Goal: Information Seeking & Learning: Check status

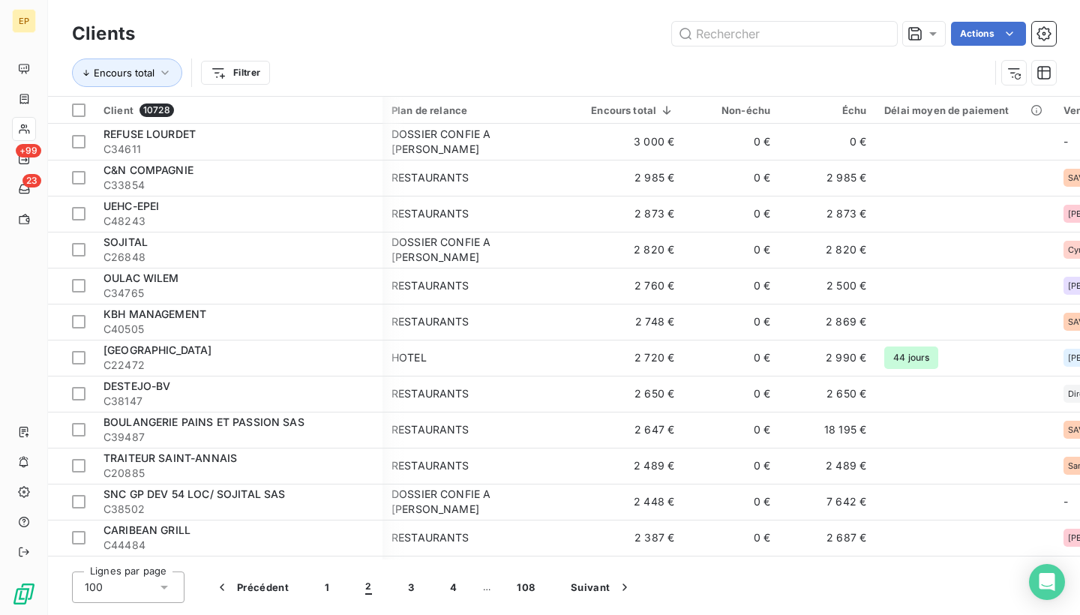
scroll to position [0, 2]
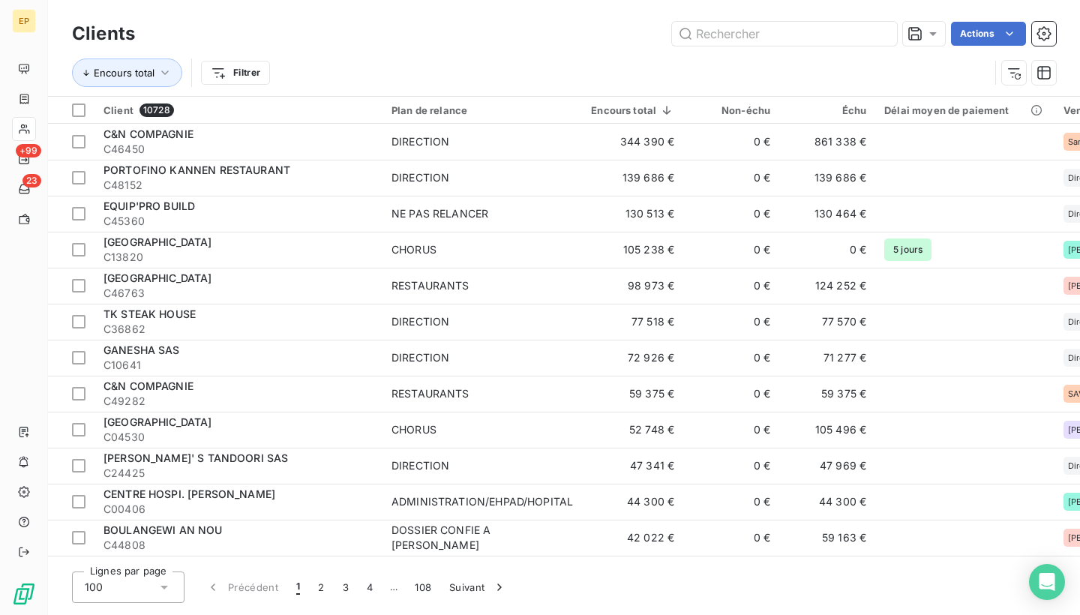
click at [296, 586] on span "1" at bounding box center [298, 587] width 4 height 15
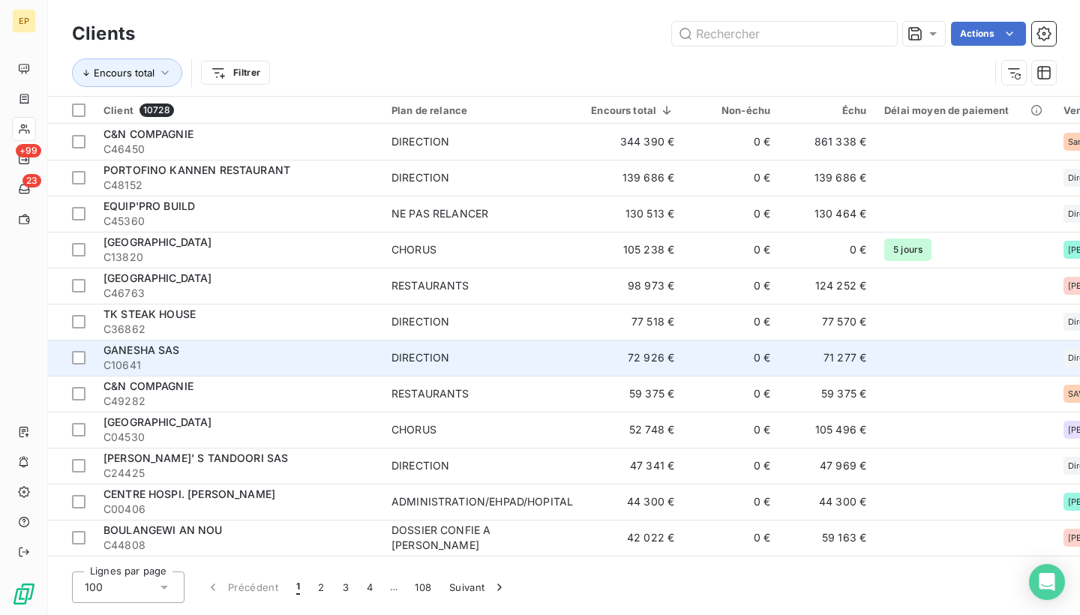
scroll to position [101, 0]
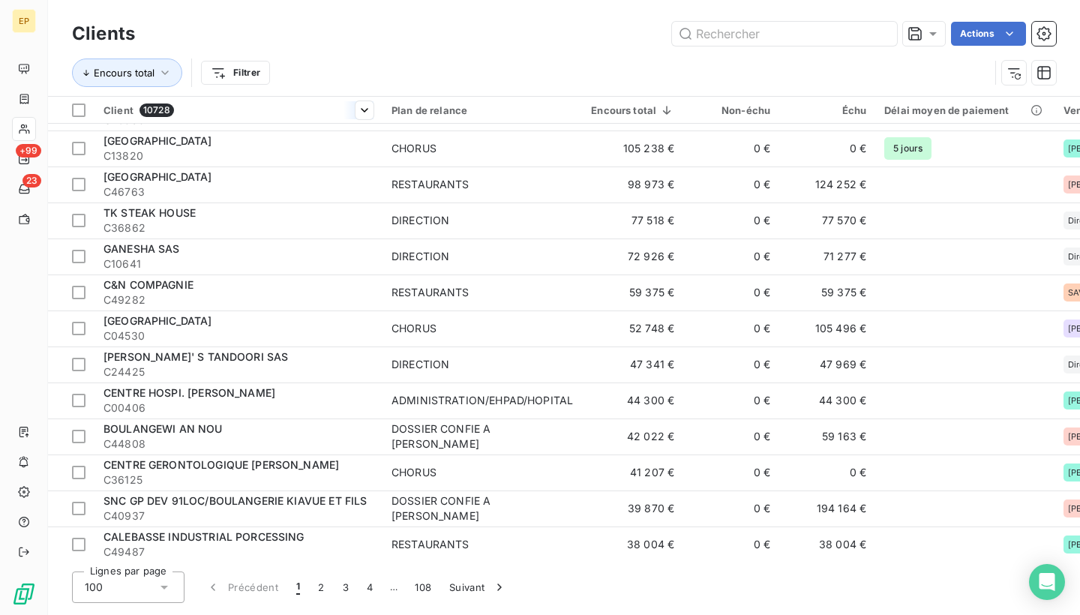
click at [361, 99] on th "Client 10728" at bounding box center [238, 110] width 288 height 27
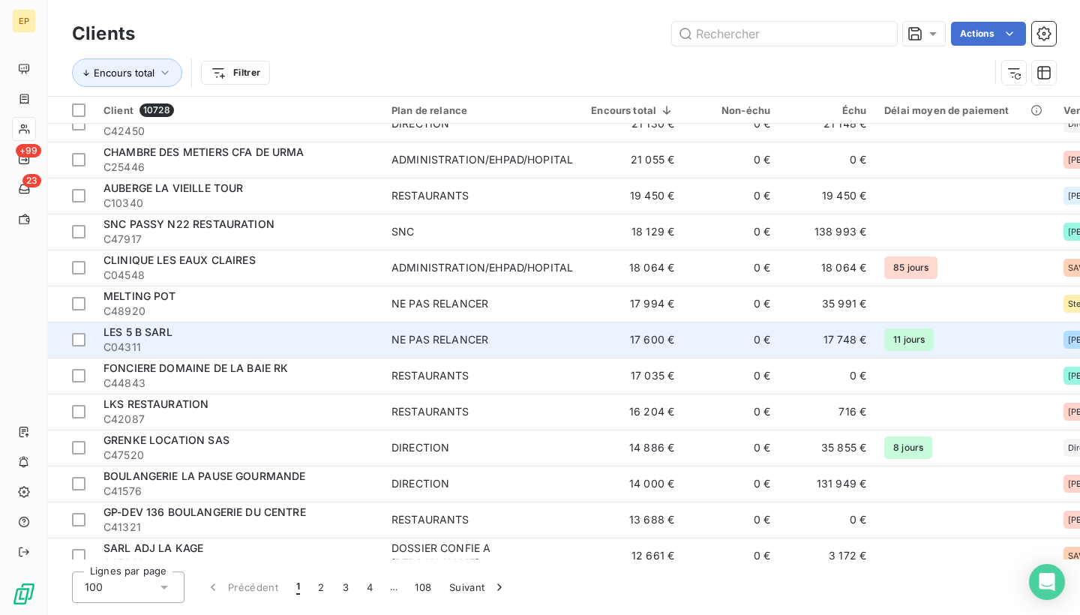
scroll to position [740, 0]
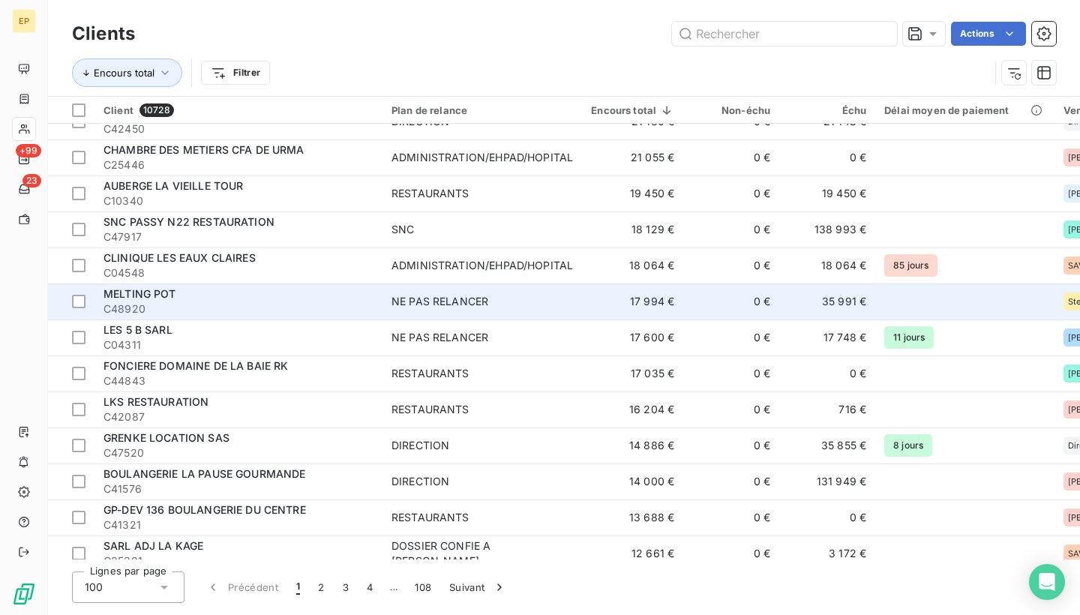
click at [217, 306] on span "C48920" at bounding box center [238, 308] width 270 height 15
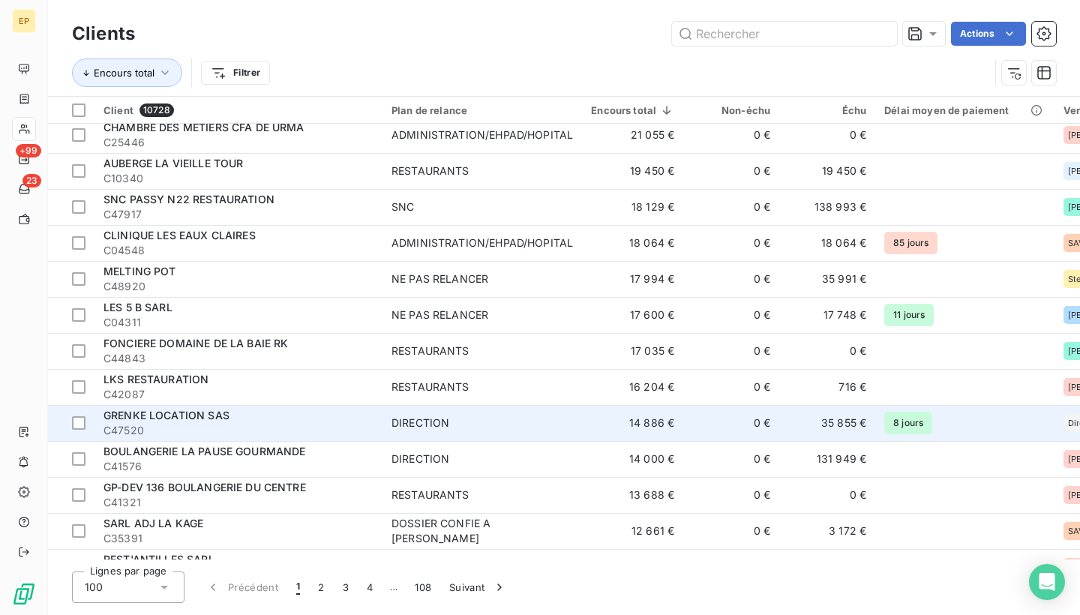
scroll to position [762, 0]
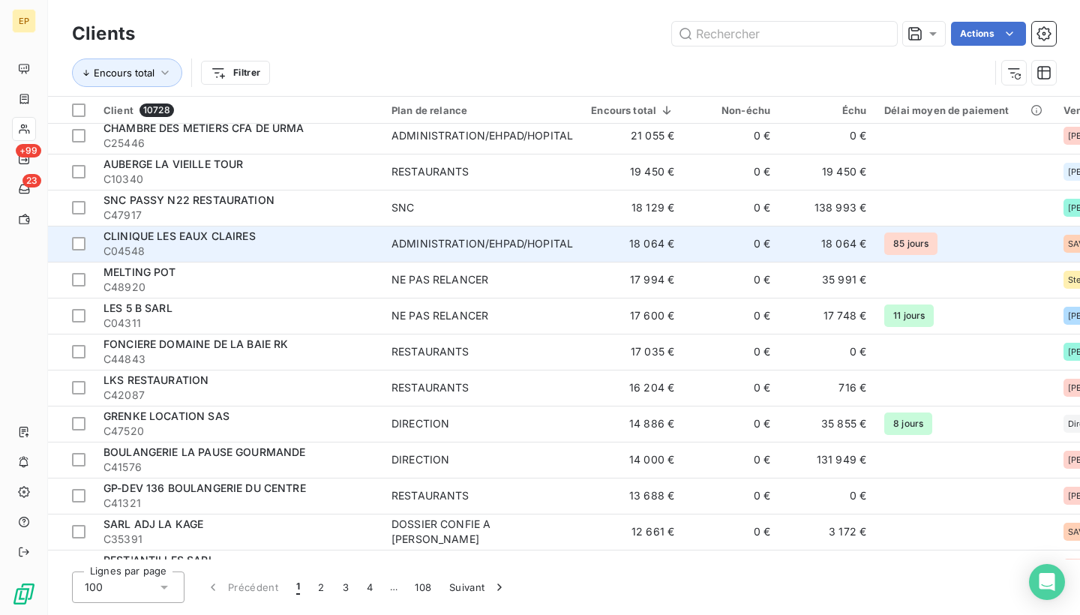
click at [227, 247] on span "C04548" at bounding box center [238, 251] width 270 height 15
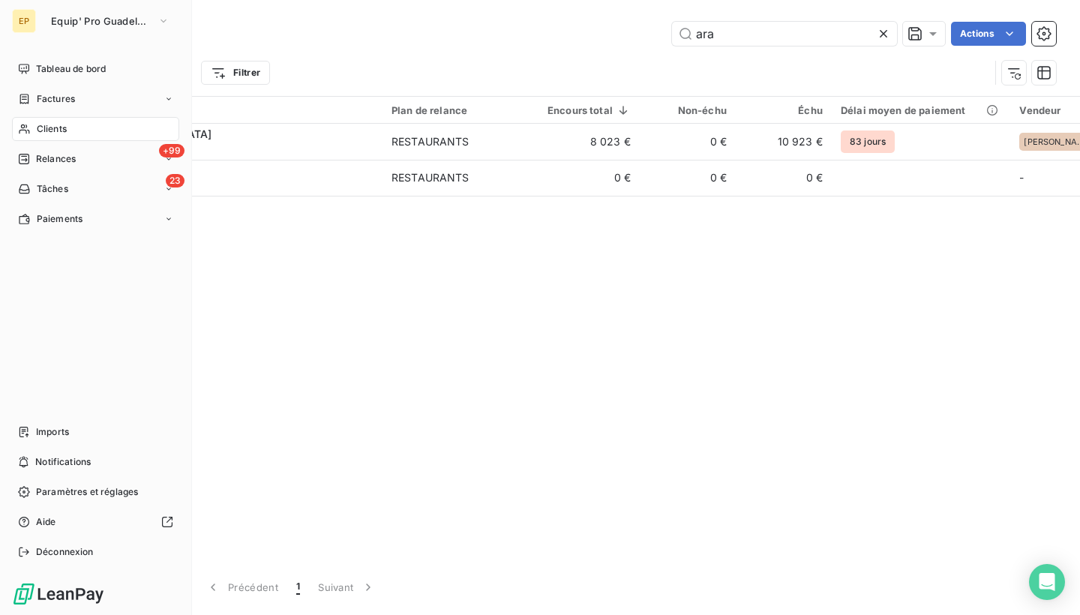
type input "ara"
drag, startPoint x: 170, startPoint y: 251, endPoint x: 395, endPoint y: 61, distance: 294.8
click at [395, 61] on div "Encours total Filtrer" at bounding box center [530, 72] width 917 height 28
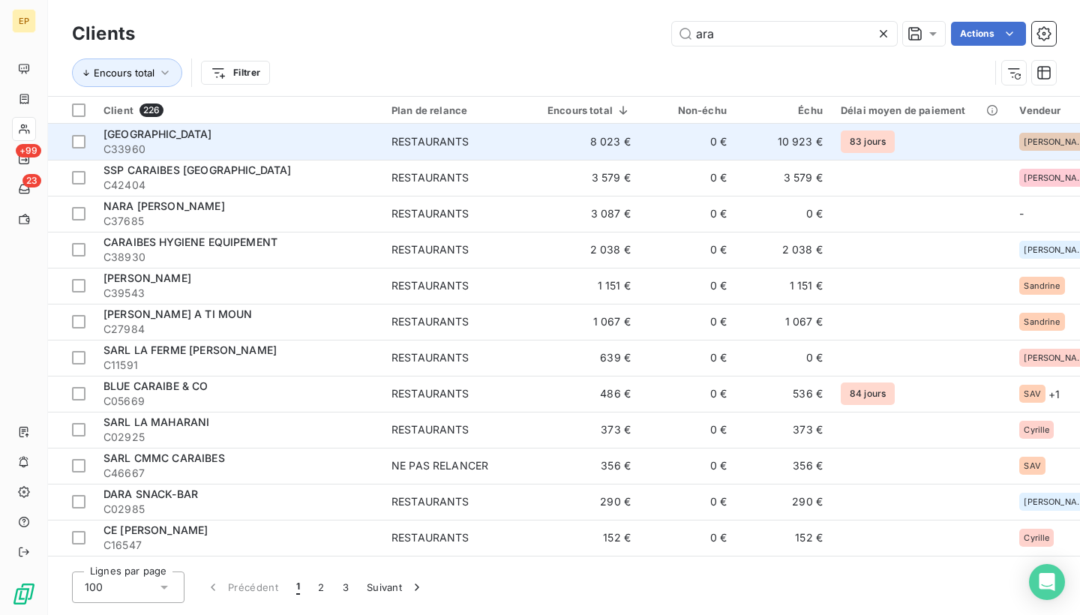
click at [224, 142] on span "C33960" at bounding box center [238, 149] width 270 height 15
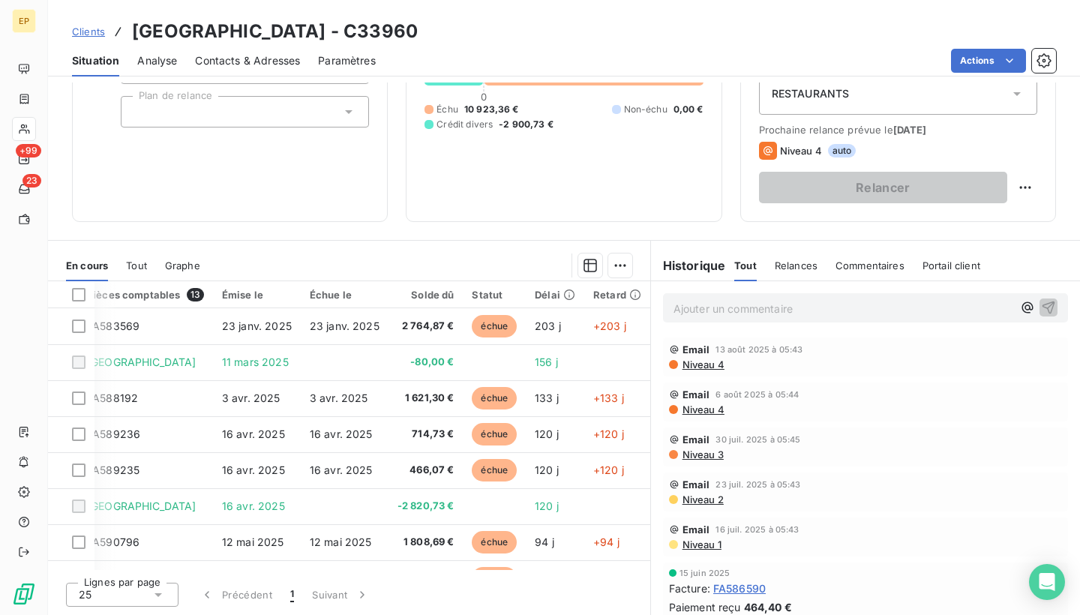
scroll to position [0, 31]
click at [223, 56] on span "Contacts & Adresses" at bounding box center [247, 60] width 105 height 15
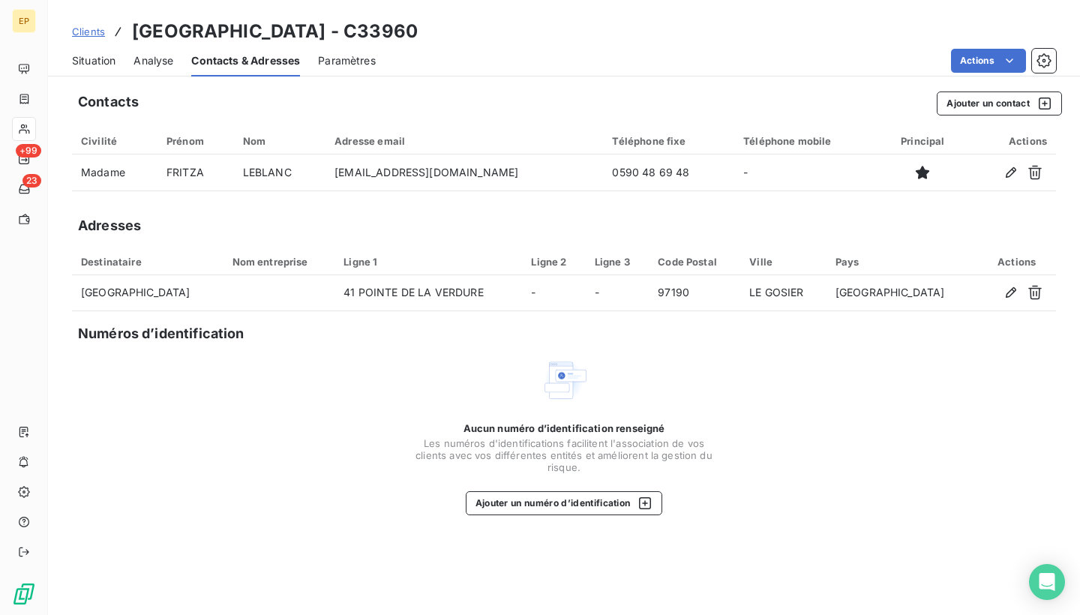
click at [109, 50] on div "Situation" at bounding box center [93, 60] width 43 height 31
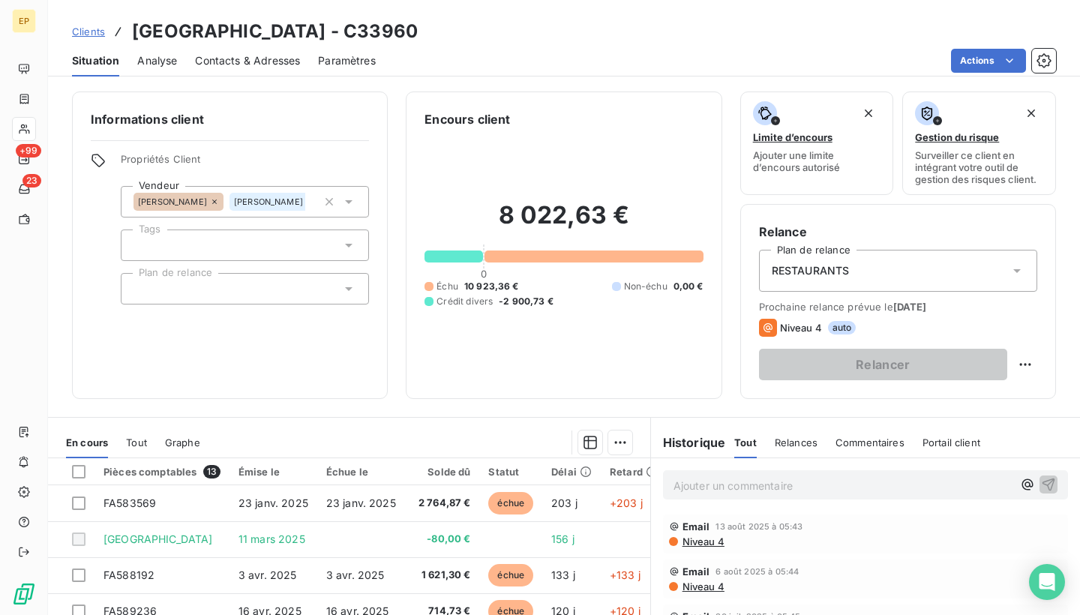
scroll to position [0, 0]
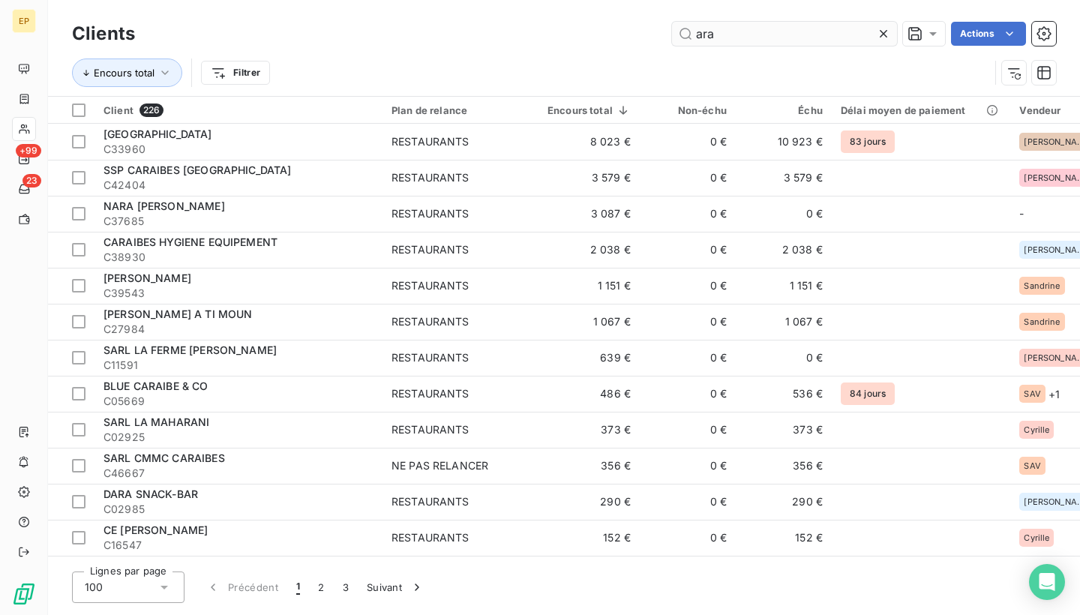
click at [881, 30] on icon at bounding box center [883, 33] width 15 height 15
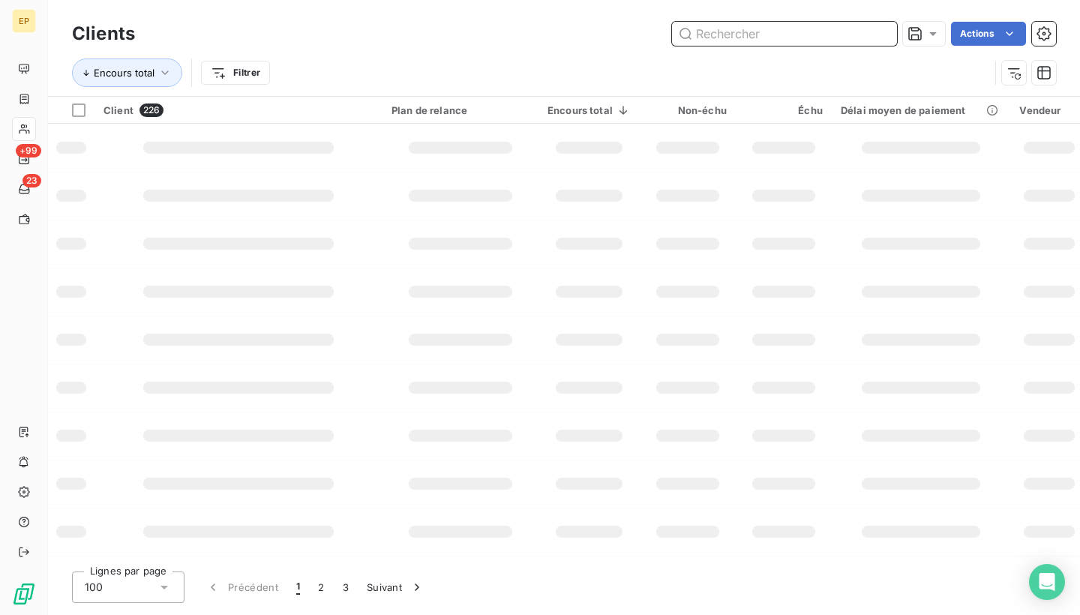
click at [881, 30] on input "text" at bounding box center [784, 34] width 225 height 24
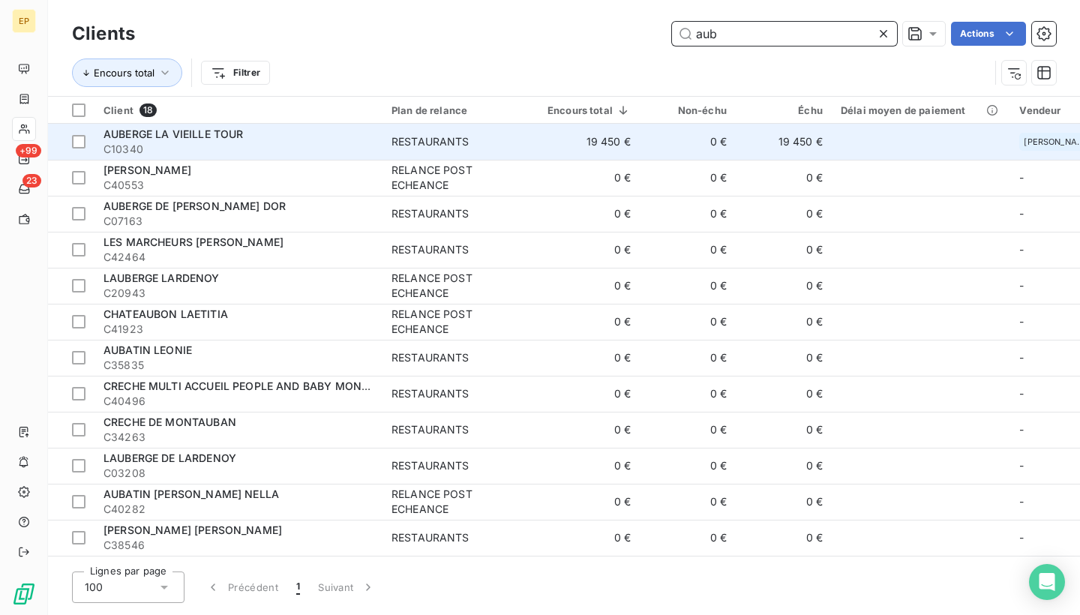
type input "aub"
click at [208, 148] on span "C10340" at bounding box center [238, 149] width 270 height 15
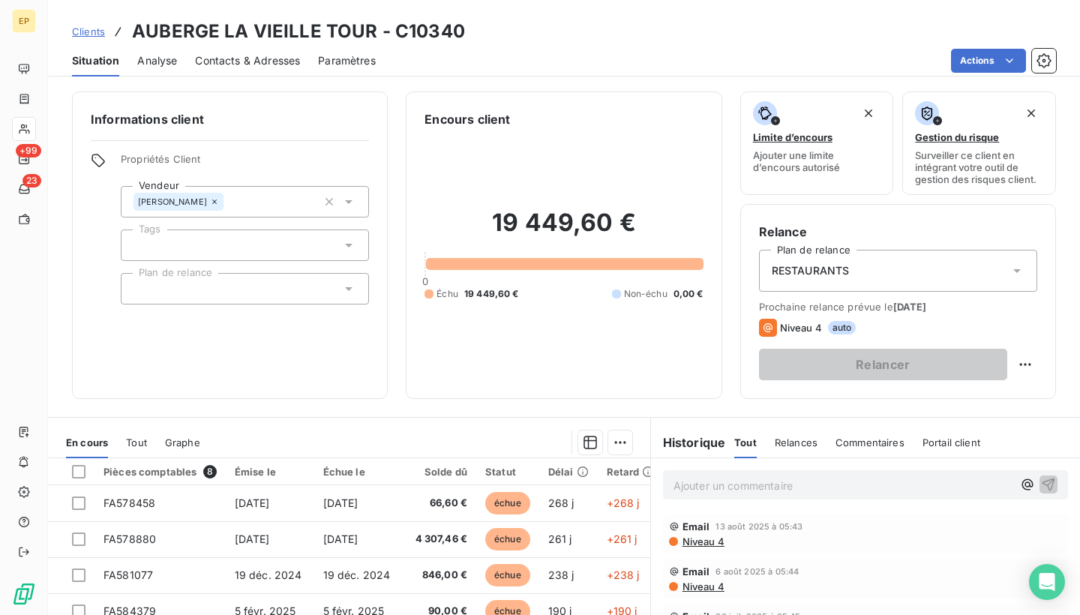
click at [223, 66] on span "Contacts & Adresses" at bounding box center [247, 60] width 105 height 15
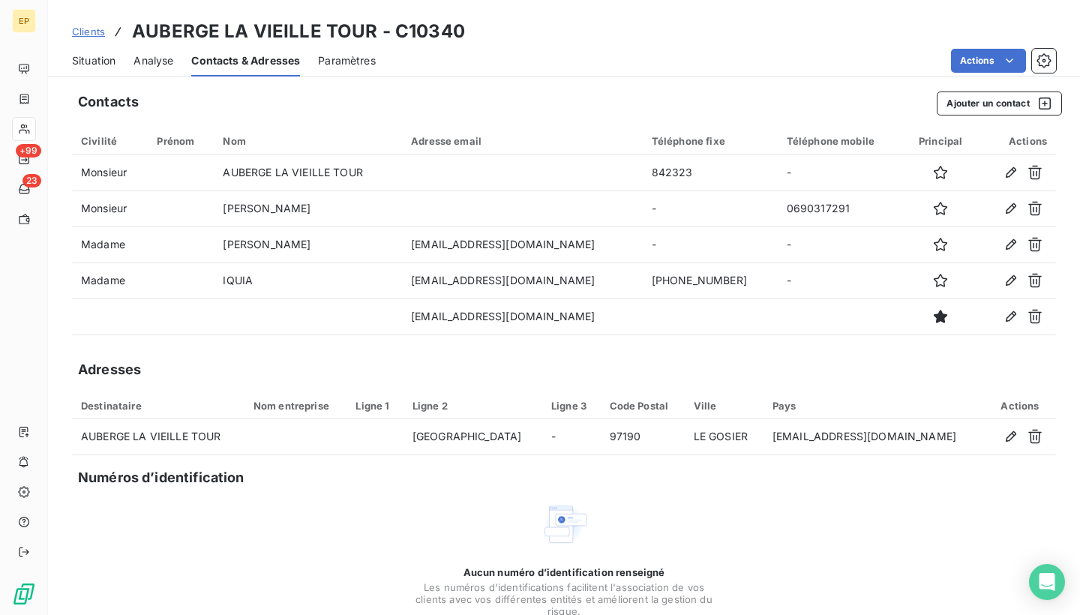
click at [110, 67] on span "Situation" at bounding box center [93, 60] width 43 height 15
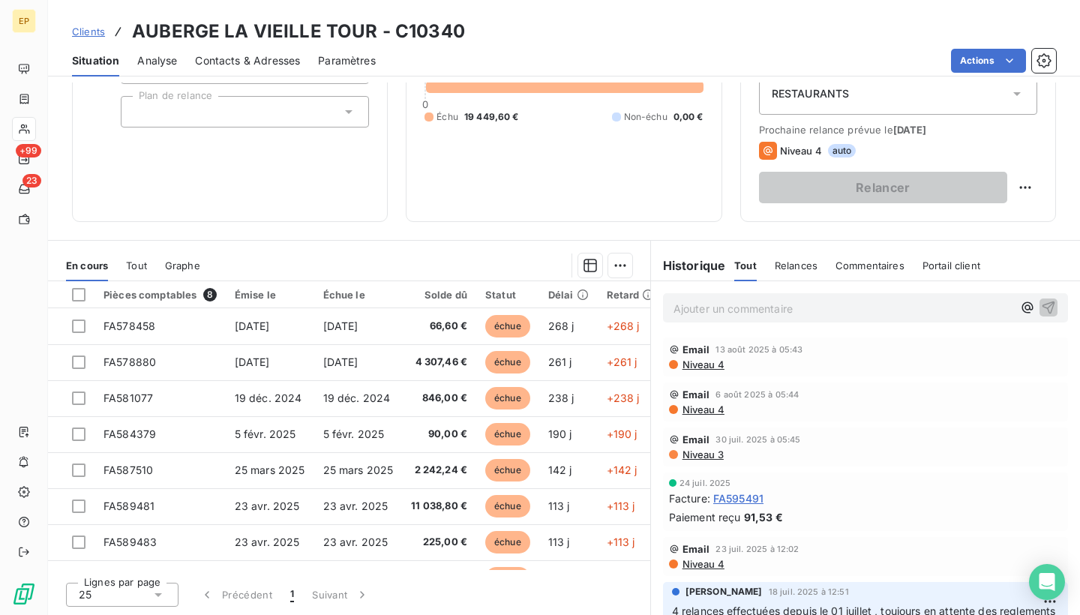
scroll to position [177, 0]
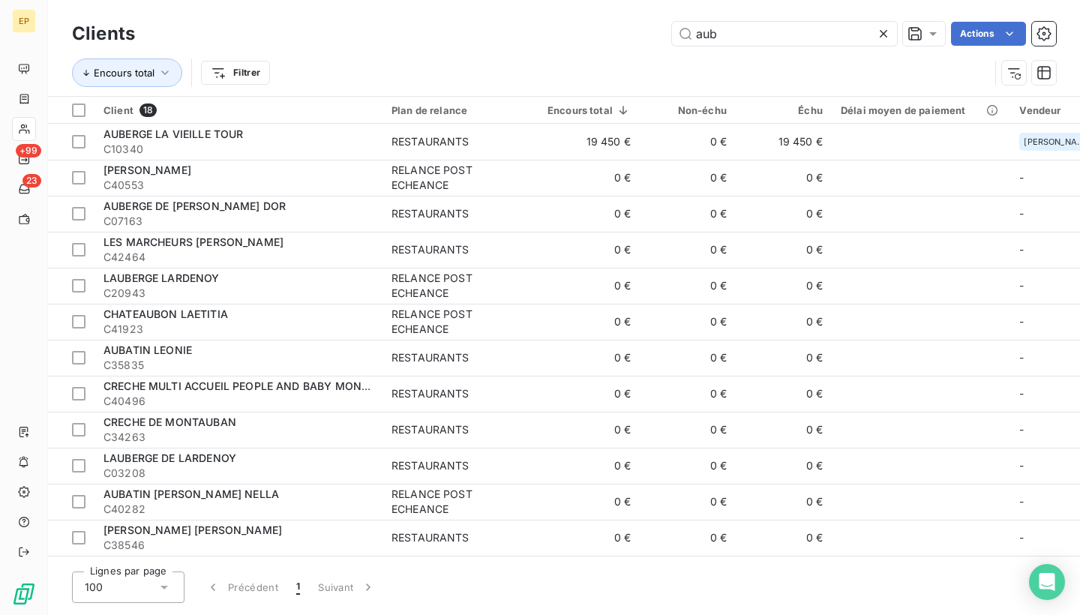
click at [886, 34] on icon at bounding box center [883, 33] width 15 height 15
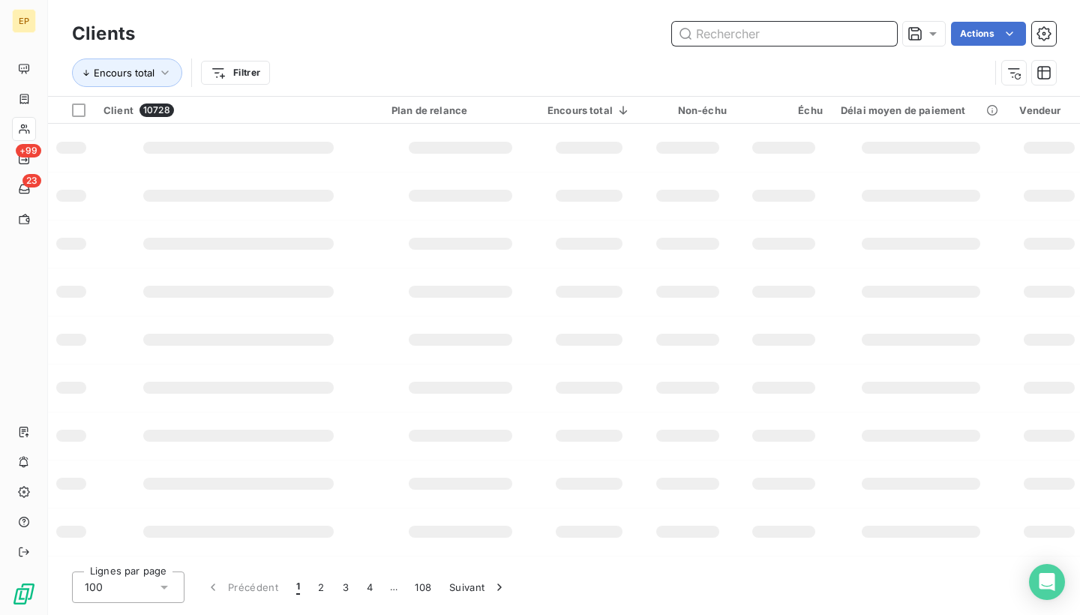
click at [886, 35] on input "text" at bounding box center [784, 34] width 225 height 24
click at [198, 133] on td at bounding box center [238, 148] width 288 height 48
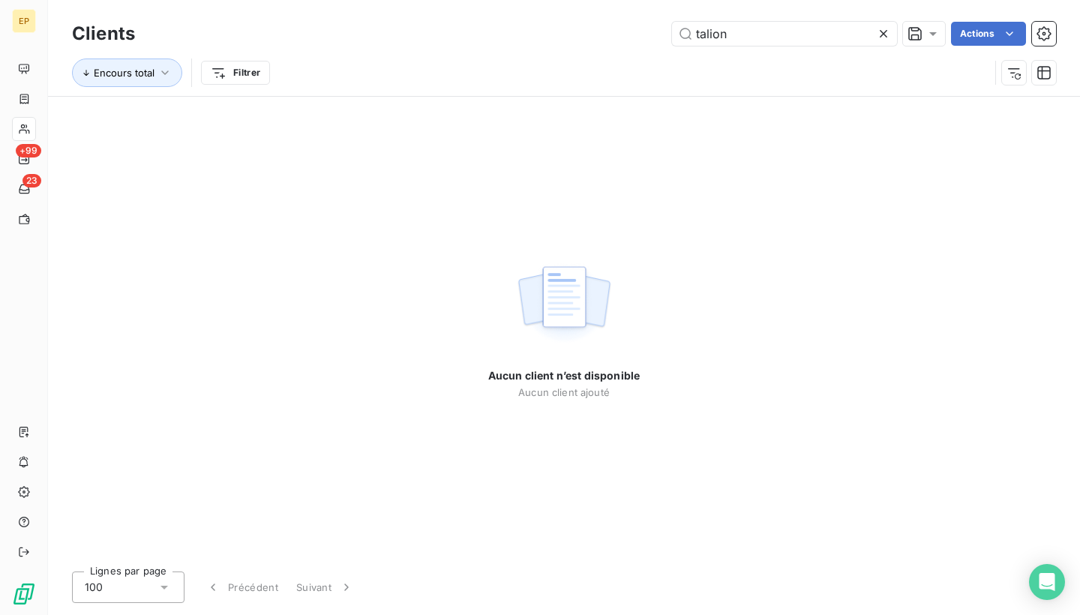
click at [756, 46] on div "Clients talion Actions" at bounding box center [564, 33] width 984 height 31
click at [754, 35] on input "talion" at bounding box center [784, 34] width 225 height 24
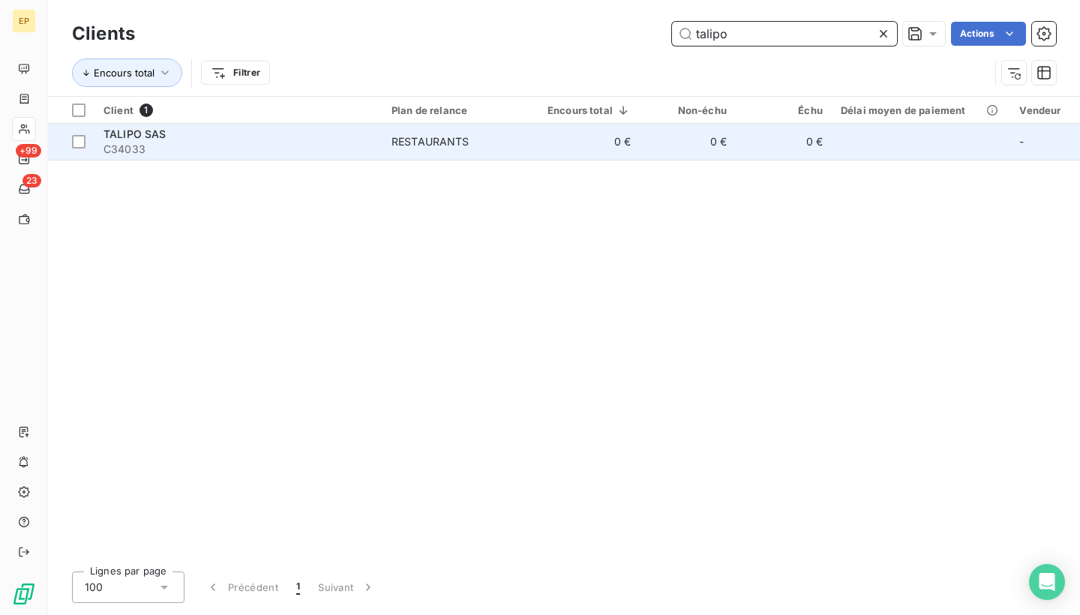
type input "talipo"
click at [441, 138] on div "RESTAURANTS" at bounding box center [430, 141] width 78 height 15
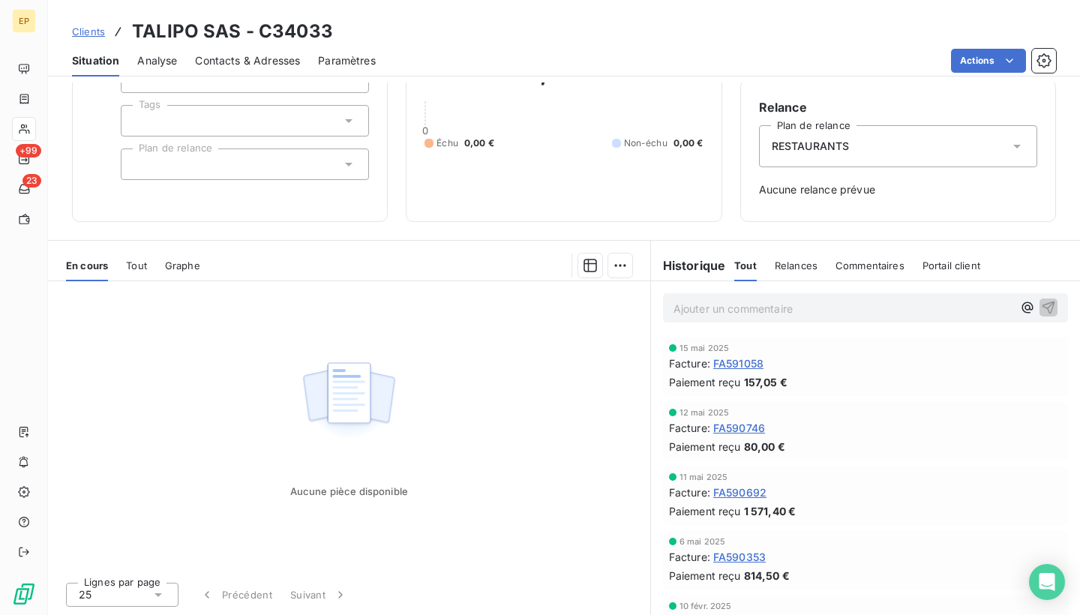
scroll to position [124, 0]
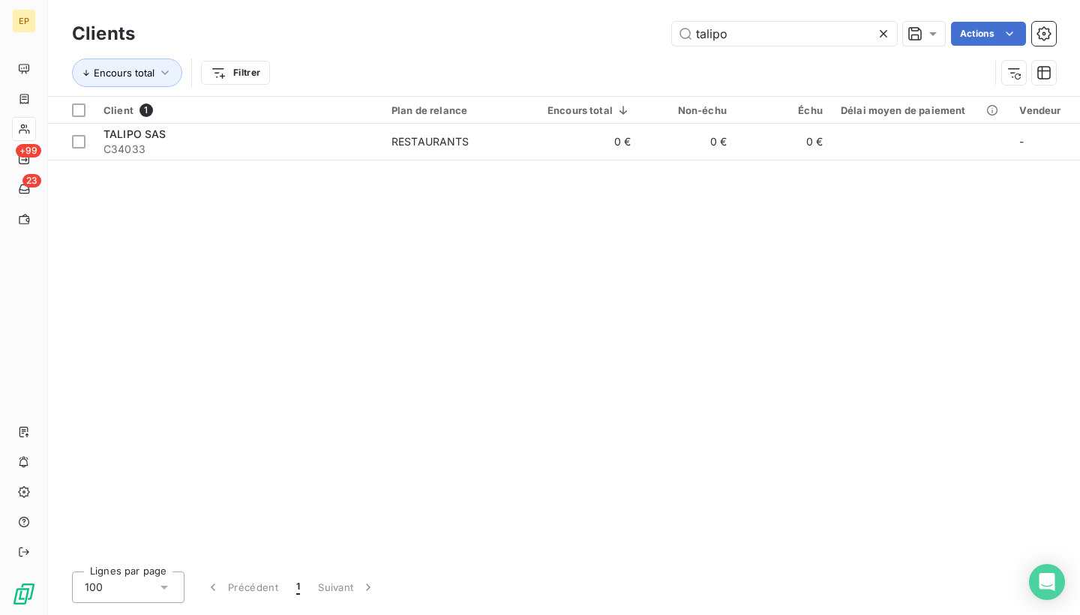
click at [882, 25] on div at bounding box center [886, 34] width 21 height 24
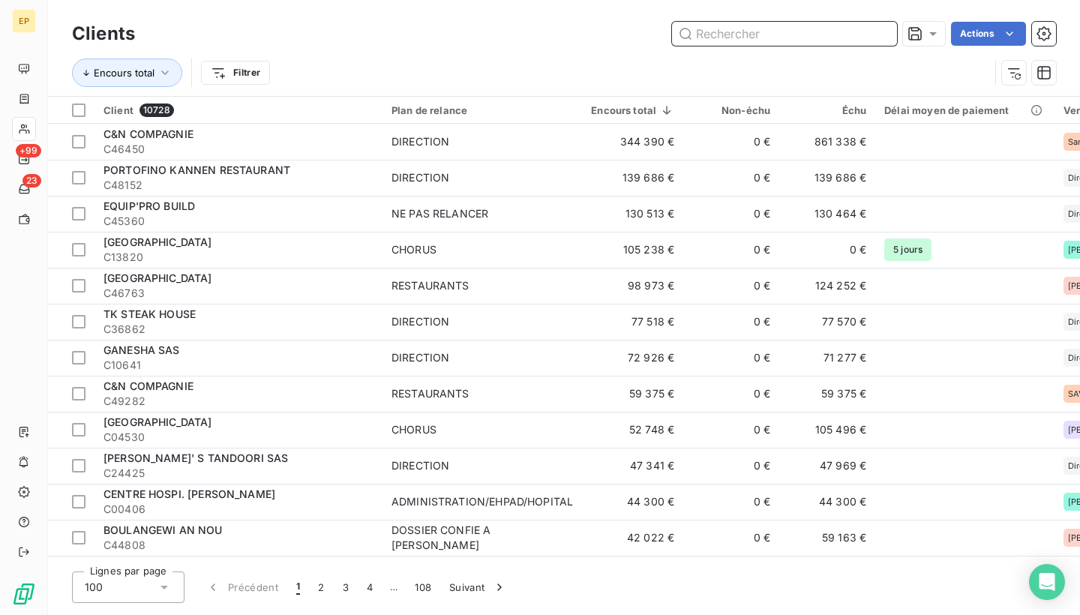
click at [882, 25] on input "text" at bounding box center [784, 34] width 225 height 24
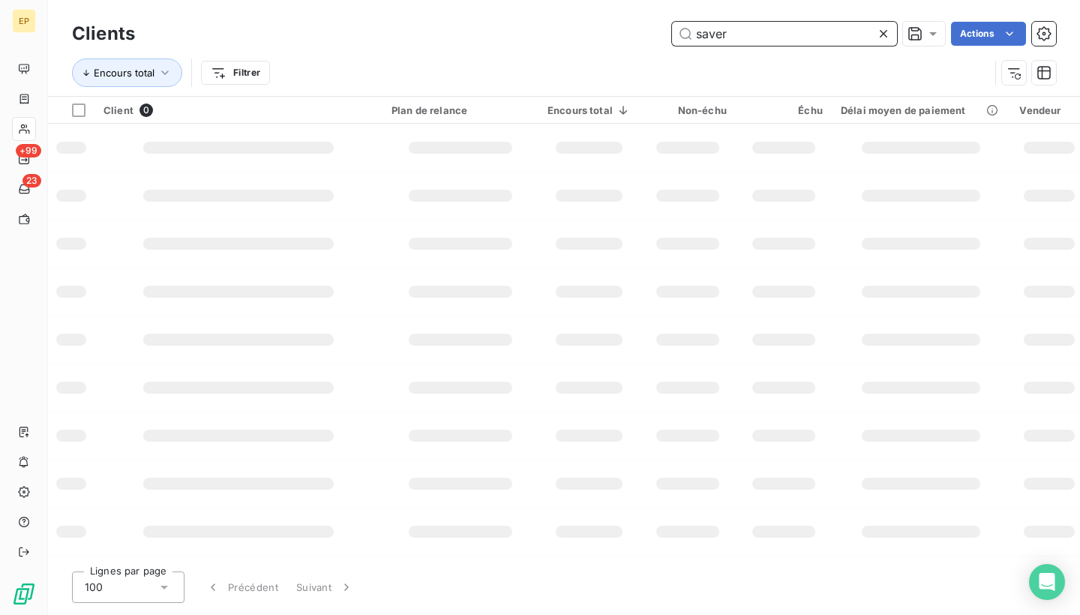
type input "save"
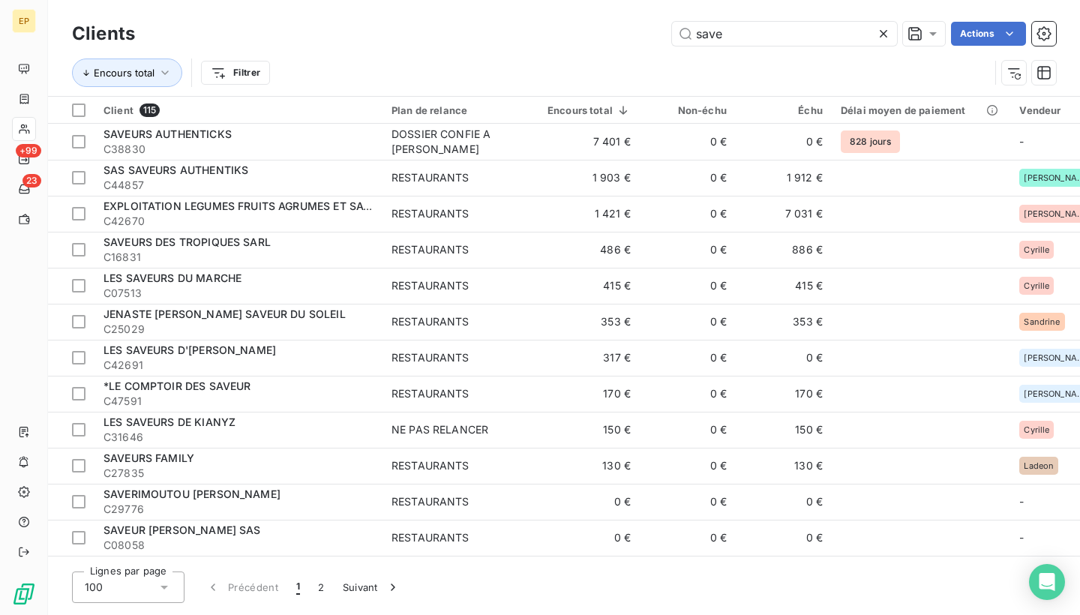
click at [881, 33] on icon at bounding box center [883, 33] width 7 height 7
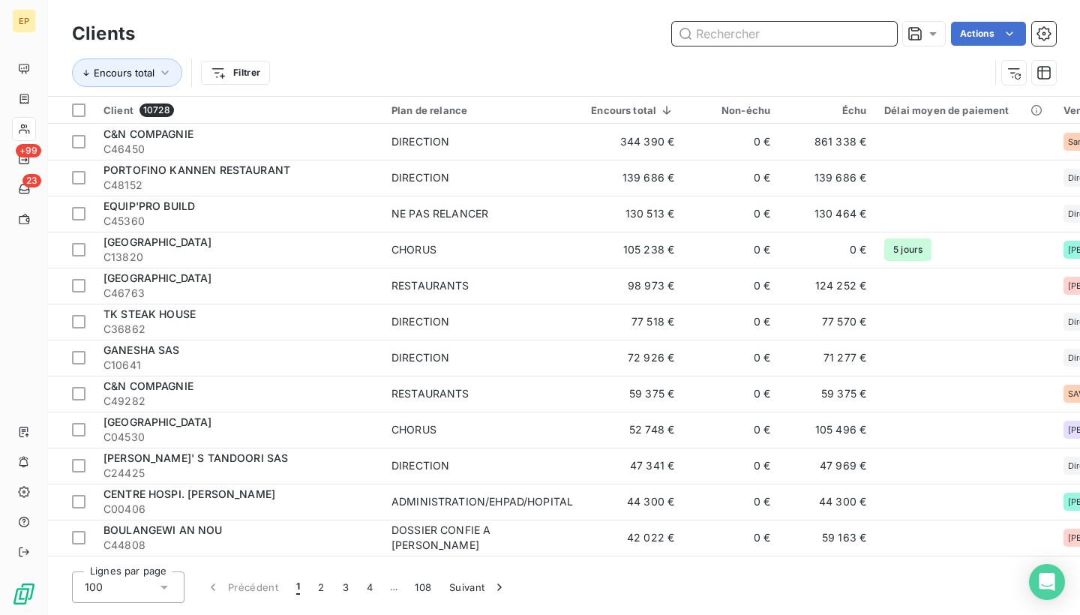
click at [881, 33] on input "text" at bounding box center [784, 34] width 225 height 24
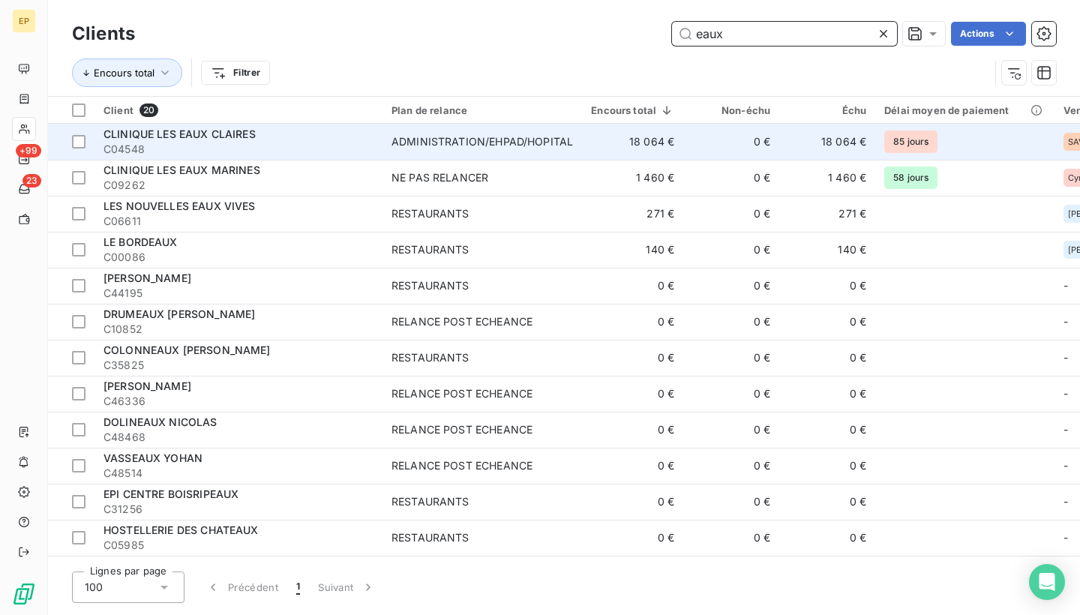
type input "eaux"
click at [195, 132] on span "CLINIQUE LES EAUX CLAIRES" at bounding box center [179, 133] width 152 height 13
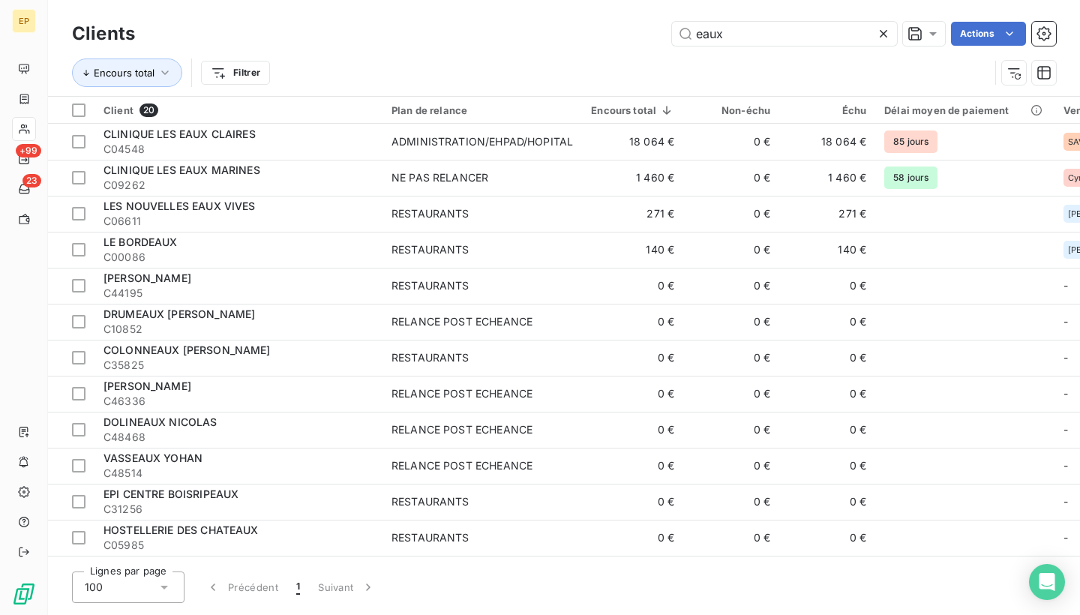
click at [883, 35] on icon at bounding box center [883, 33] width 15 height 15
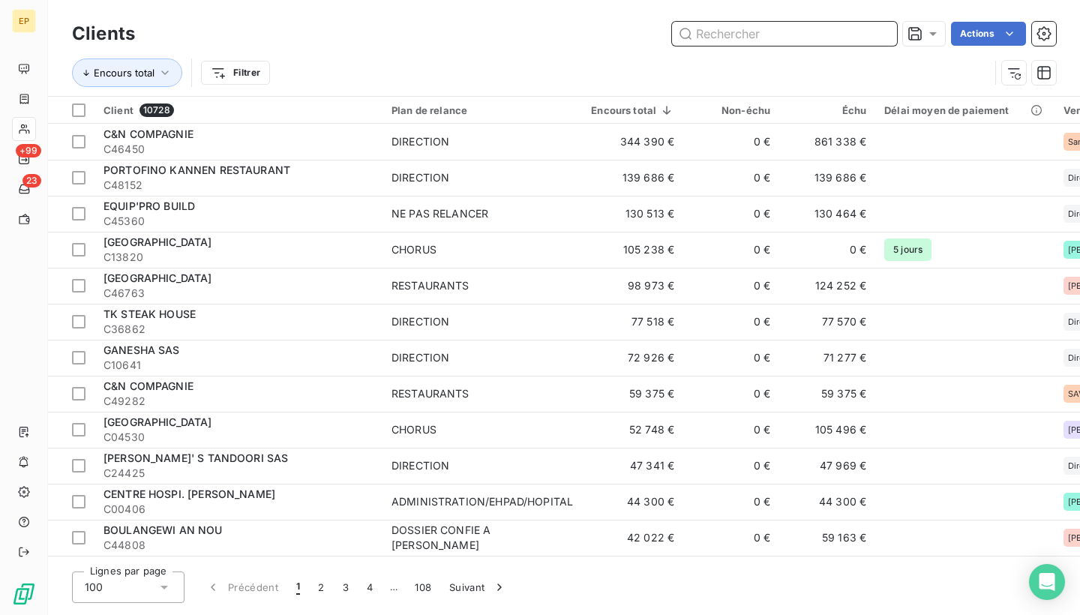
click at [877, 32] on input "text" at bounding box center [784, 34] width 225 height 24
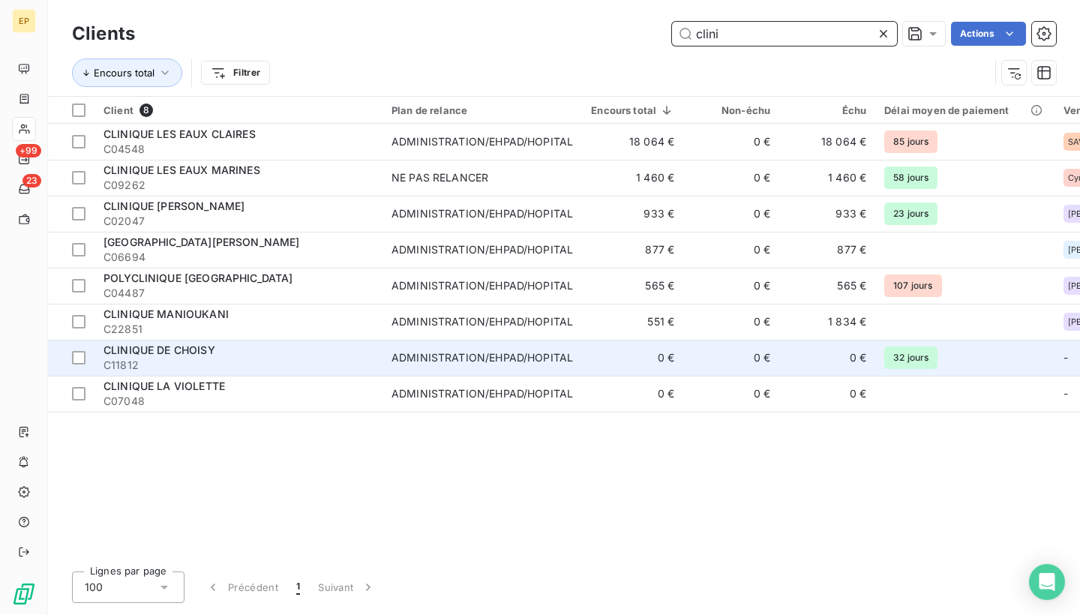
type input "clini"
click at [188, 354] on span "CLINIQUE DE CHOISY" at bounding box center [159, 349] width 112 height 13
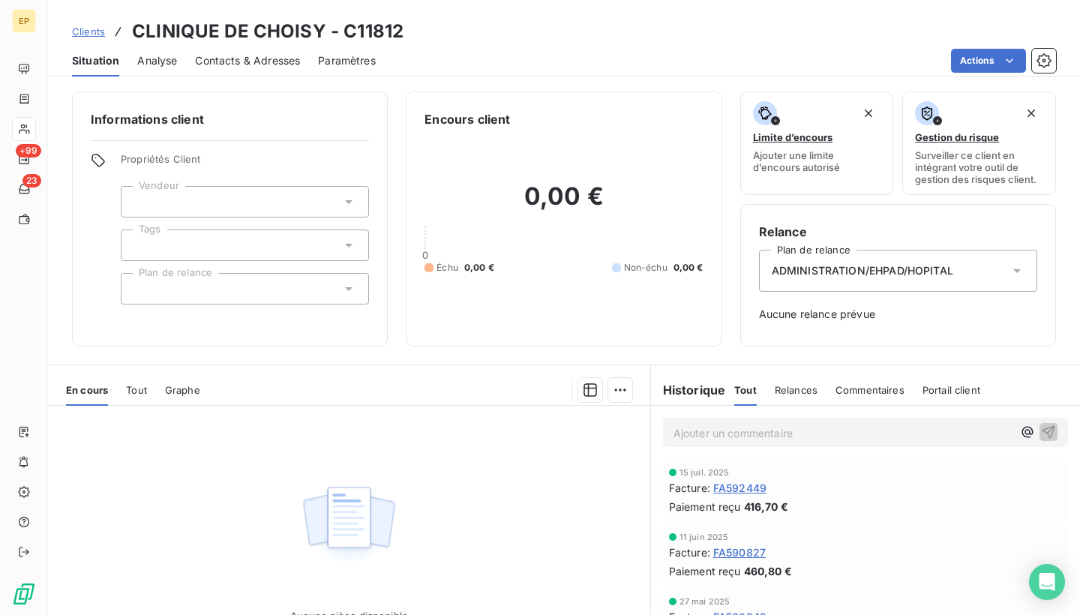
scroll to position [12, 0]
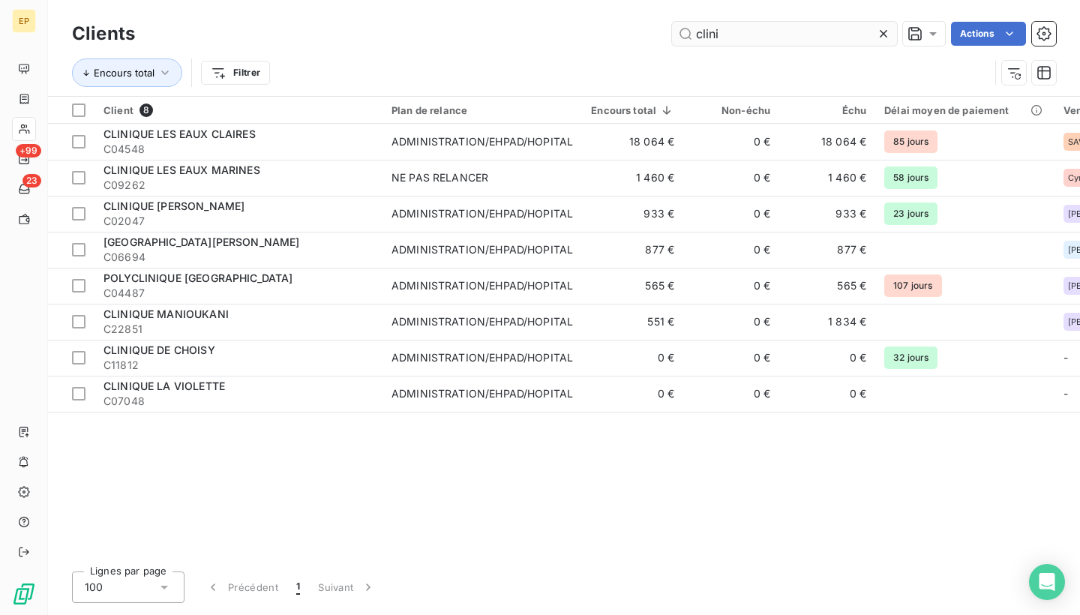
click at [886, 27] on icon at bounding box center [883, 33] width 15 height 15
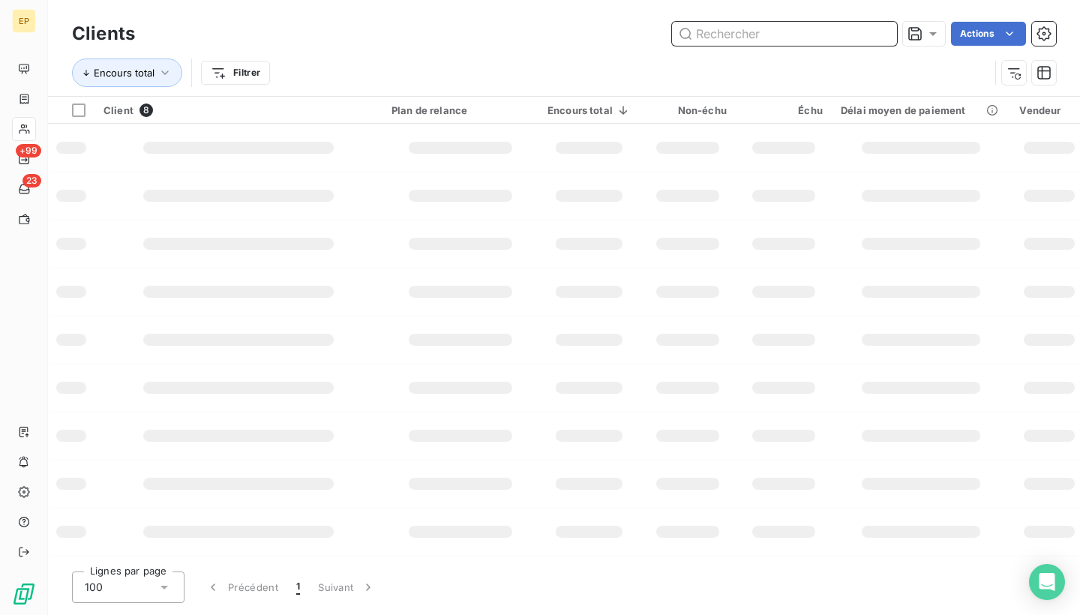
drag, startPoint x: 881, startPoint y: 31, endPoint x: 887, endPoint y: 18, distance: 14.8
click at [881, 31] on input "text" at bounding box center [784, 34] width 225 height 24
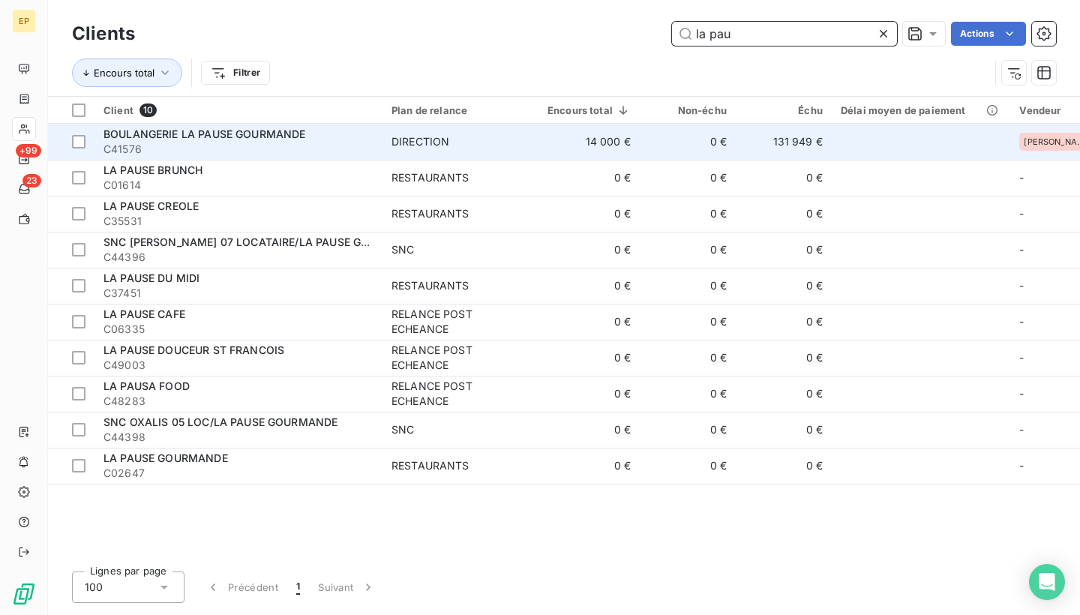
type input "la pau"
click at [339, 148] on span "C41576" at bounding box center [238, 149] width 270 height 15
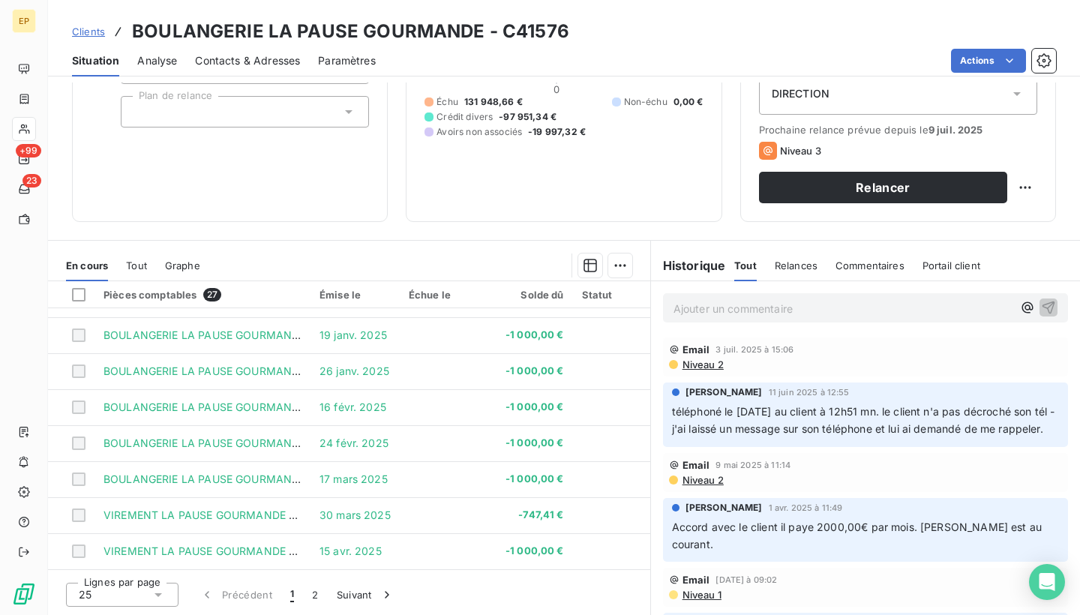
scroll to position [643, 0]
click at [309, 589] on button "2" at bounding box center [315, 594] width 24 height 31
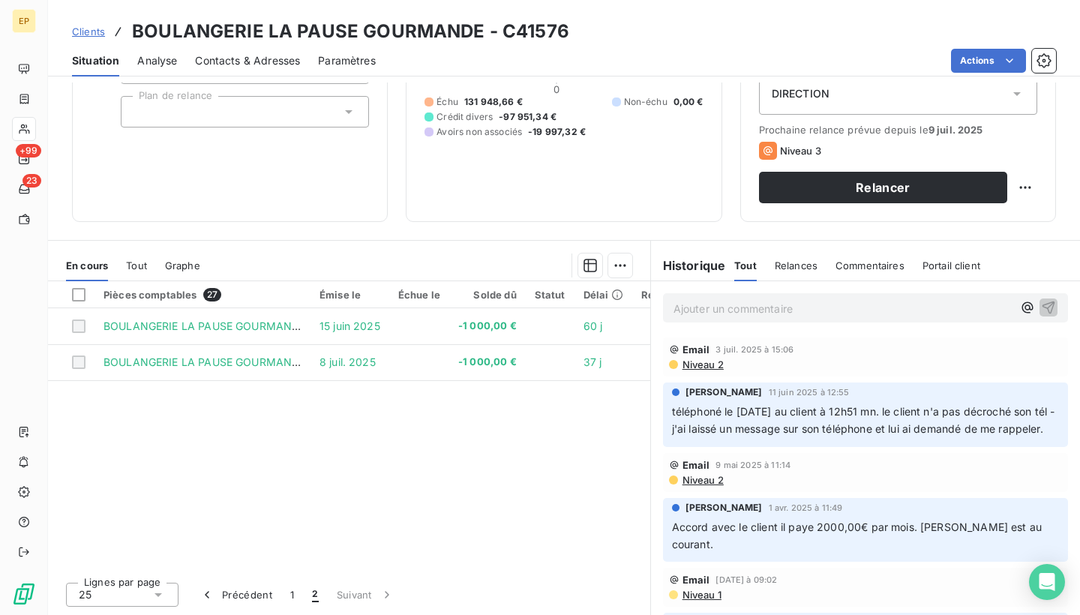
click at [247, 55] on span "Contacts & Adresses" at bounding box center [247, 60] width 105 height 15
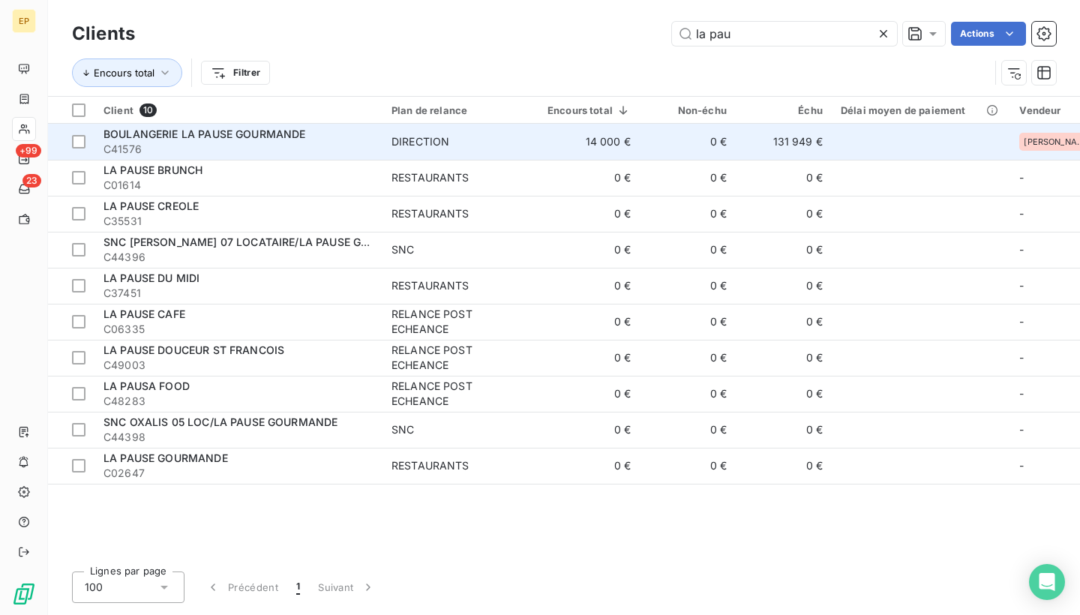
click at [387, 131] on td "DIRECTION" at bounding box center [460, 142] width 156 height 36
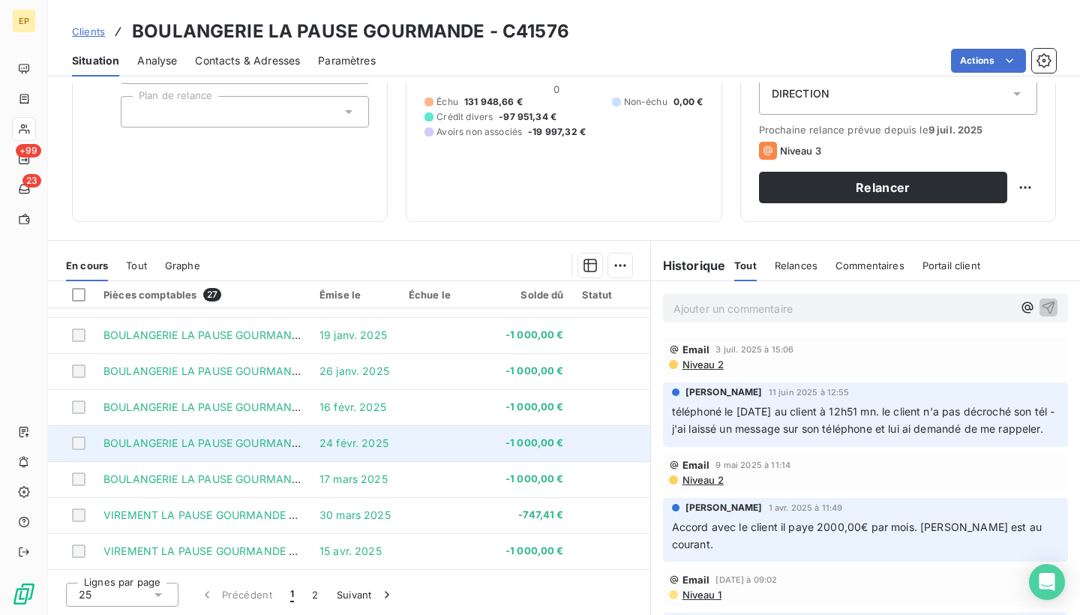
scroll to position [177, 0]
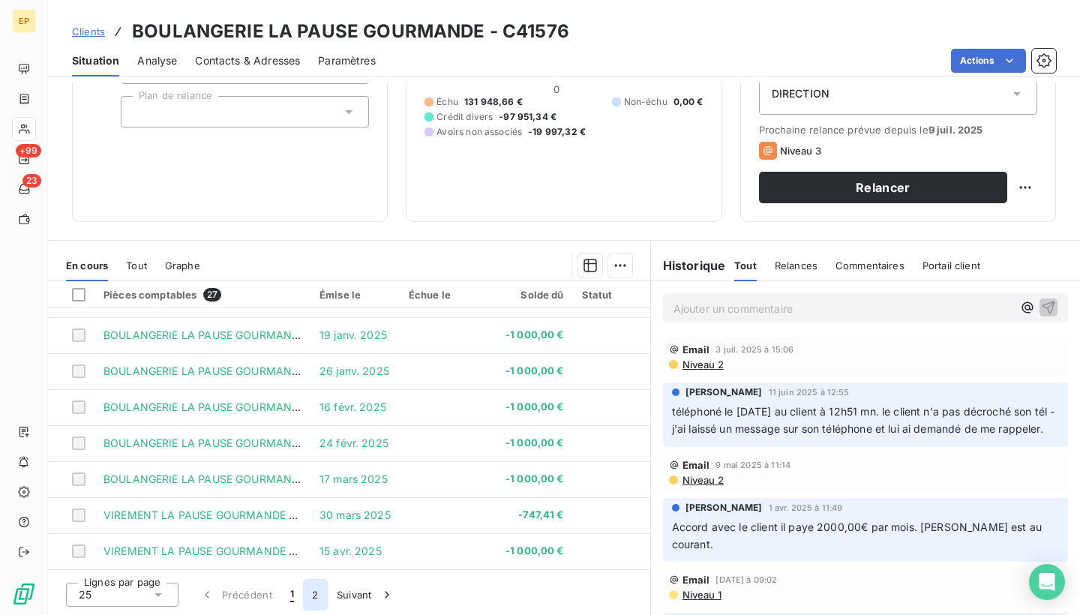
click at [312, 599] on button "2" at bounding box center [315, 594] width 24 height 31
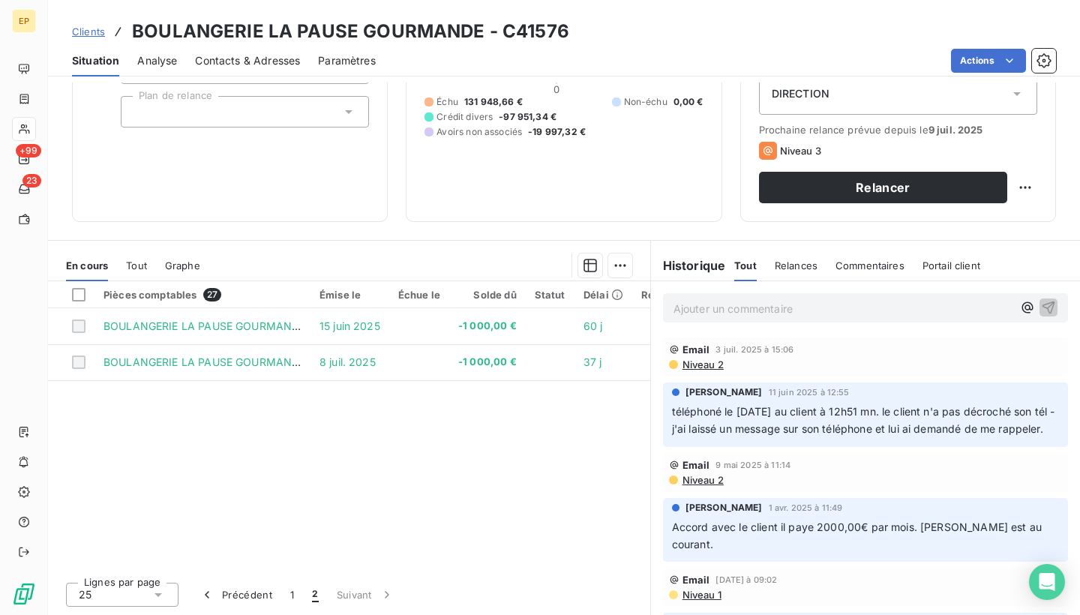
scroll to position [0, 0]
click at [269, 62] on span "Contacts & Adresses" at bounding box center [247, 60] width 105 height 15
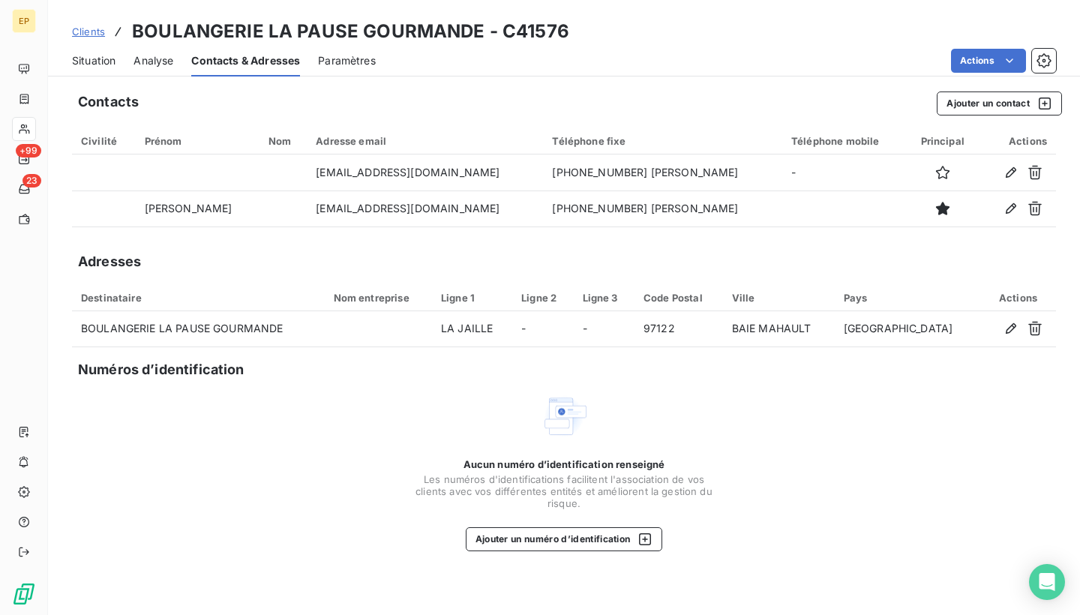
click at [89, 65] on span "Situation" at bounding box center [93, 60] width 43 height 15
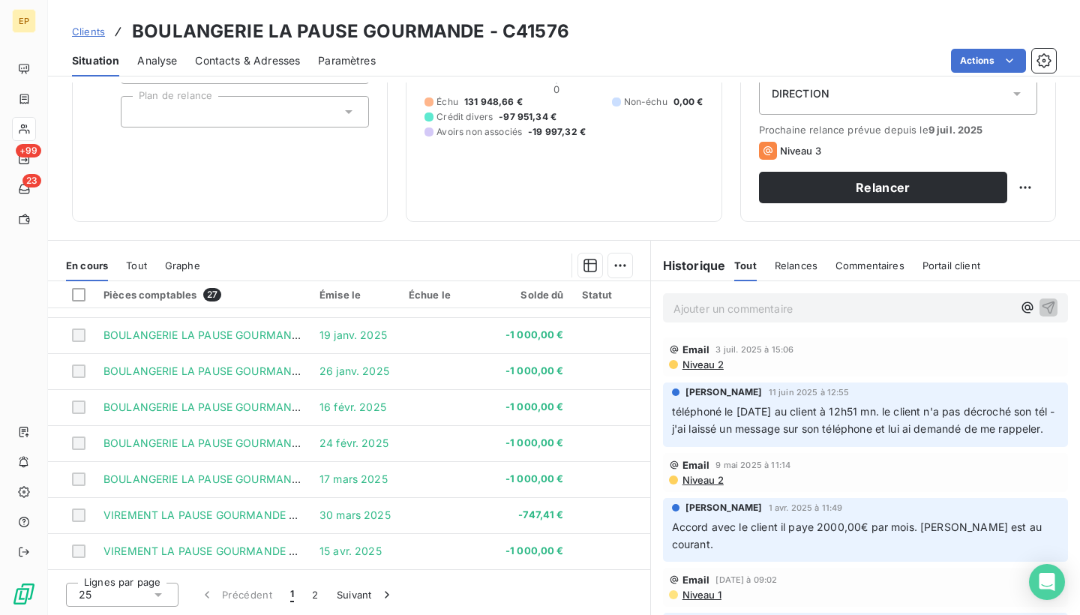
scroll to position [177, 0]
click at [314, 599] on button "2" at bounding box center [315, 594] width 24 height 31
